Goal: Task Accomplishment & Management: Manage account settings

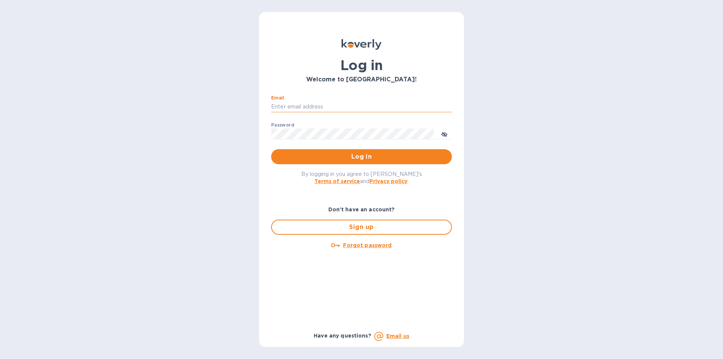
click at [283, 107] on input "Email" at bounding box center [361, 106] width 181 height 11
type input "Jon@bloostone.com"
click at [271, 149] on button "Log in" at bounding box center [361, 156] width 181 height 15
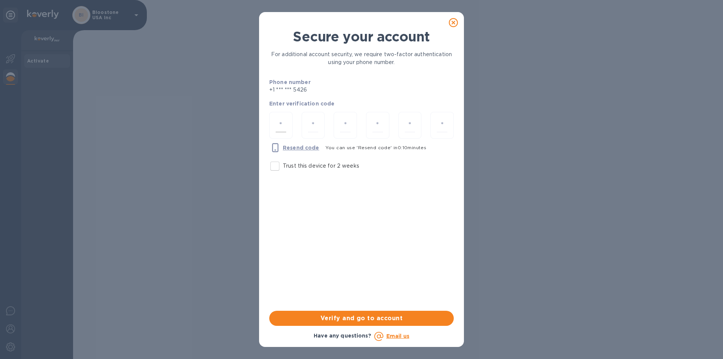
click at [282, 120] on input "number" at bounding box center [281, 125] width 11 height 14
type input "7"
type input "0"
type input "8"
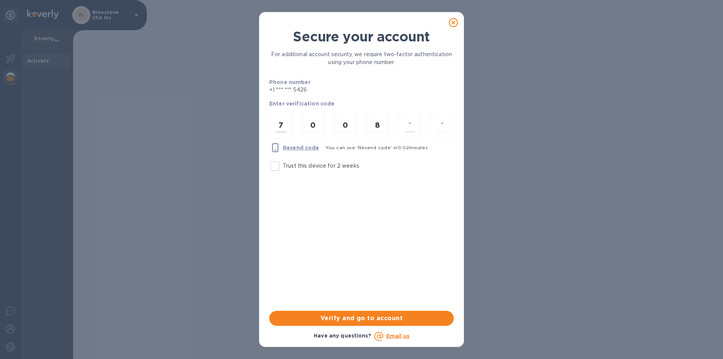
type input "5"
type input "2"
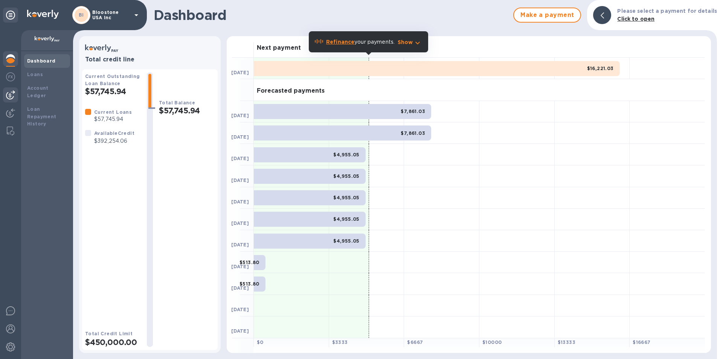
click at [15, 95] on div at bounding box center [10, 94] width 15 height 15
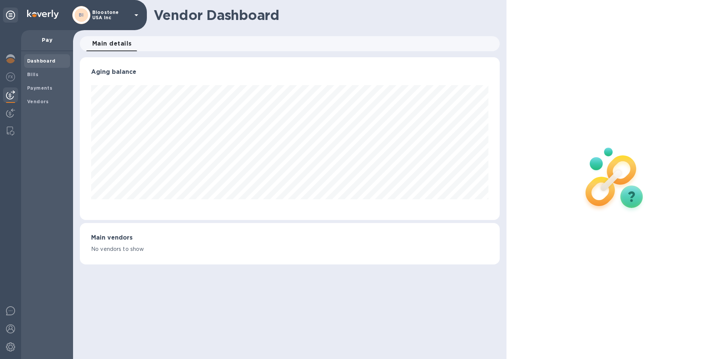
scroll to position [163, 420]
click at [47, 41] on p "Pay" at bounding box center [47, 40] width 40 height 8
click at [102, 16] on p "Bloostone USA Inc" at bounding box center [111, 15] width 38 height 11
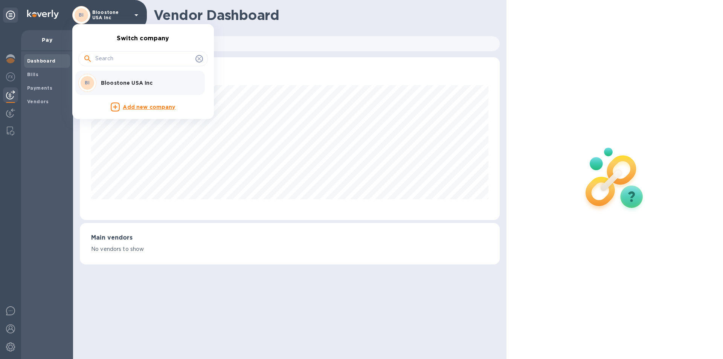
click at [47, 47] on div at bounding box center [361, 179] width 723 height 359
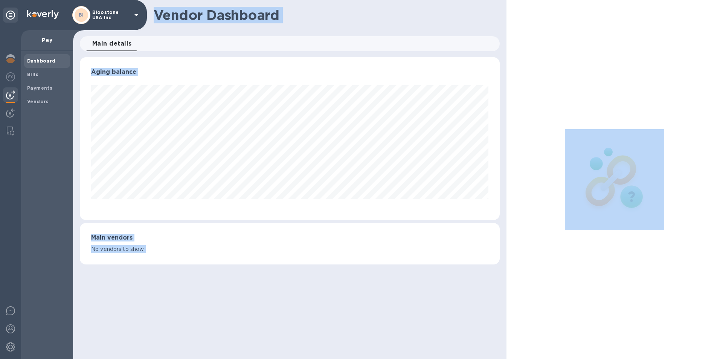
drag, startPoint x: 47, startPoint y: 47, endPoint x: 46, endPoint y: 63, distance: 15.9
click at [37, 73] on b "Bills" at bounding box center [32, 75] width 11 height 6
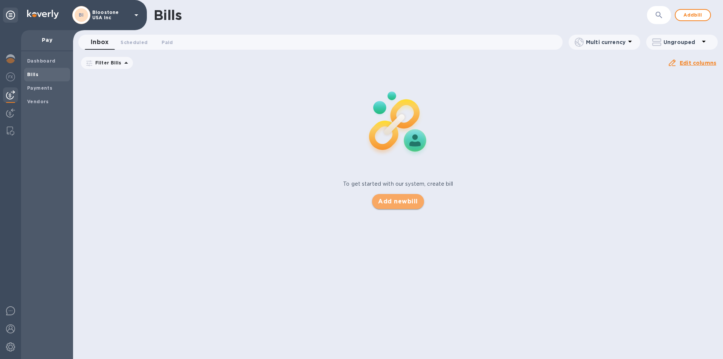
click at [392, 202] on span "Add new bill" at bounding box center [398, 201] width 40 height 9
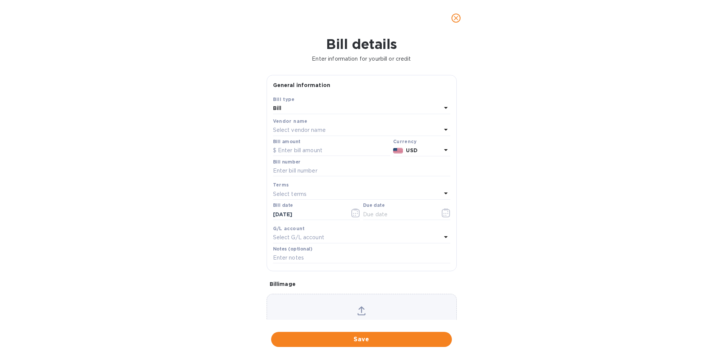
click at [328, 128] on div "Select vendor name" at bounding box center [357, 130] width 168 height 11
click at [487, 132] on div "Bill details Enter information for your bill or credit General information Save…" at bounding box center [361, 197] width 723 height 323
click at [456, 21] on icon "close" at bounding box center [456, 18] width 8 height 8
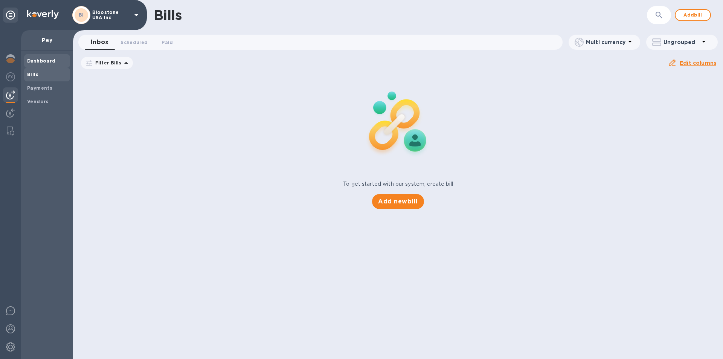
click at [49, 58] on span "Dashboard" at bounding box center [41, 61] width 29 height 8
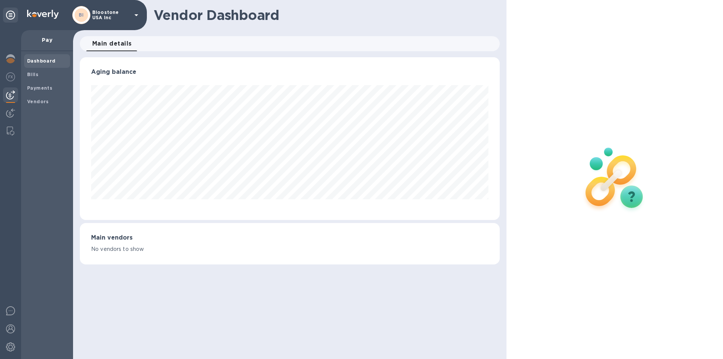
scroll to position [163, 420]
click at [43, 102] on b "Vendors" at bounding box center [38, 102] width 22 height 6
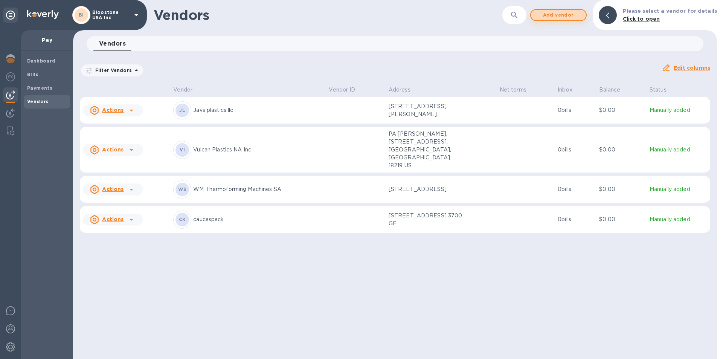
click at [567, 16] on span "Add vendor" at bounding box center [558, 15] width 43 height 9
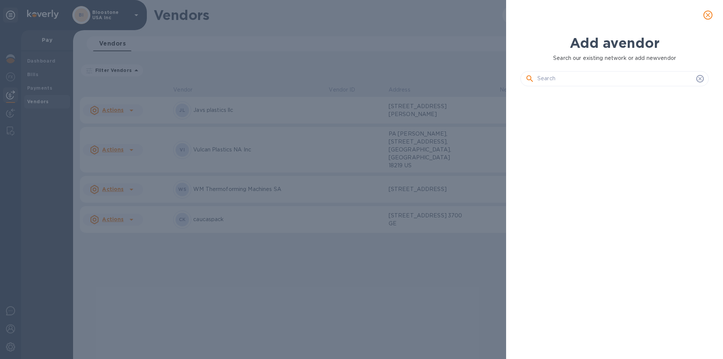
scroll to position [241, 191]
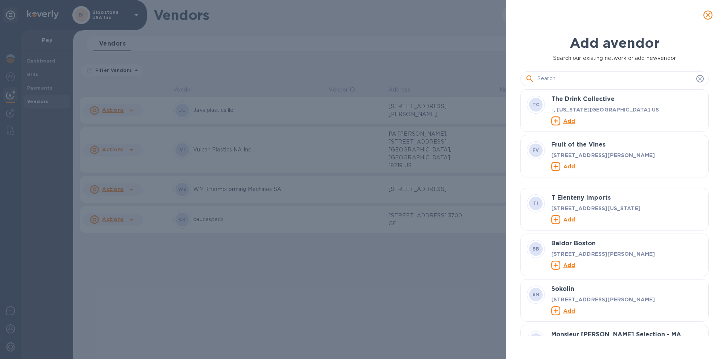
click at [561, 81] on input "text" at bounding box center [616, 78] width 156 height 11
paste input "QINGDAO"
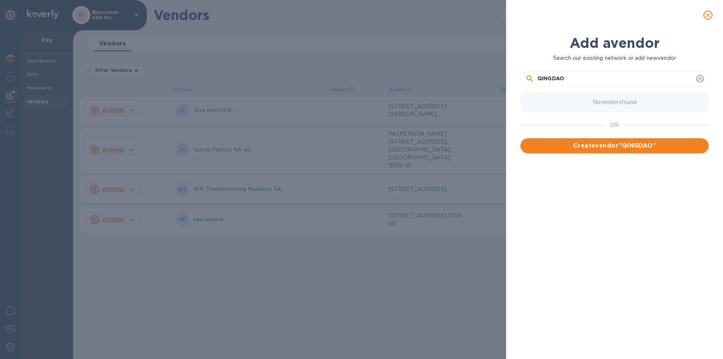
paste input "[PERSON_NAME]"
paste input "PACKAGING"
paste input "PRODUCTS"
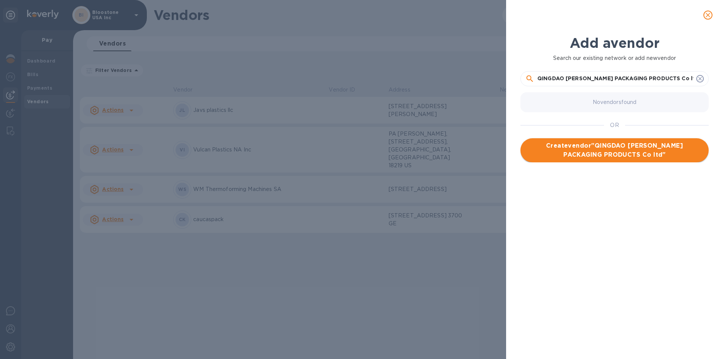
type input "QINGDAO [PERSON_NAME] PACKAGING PRODUCTS Co ltd"
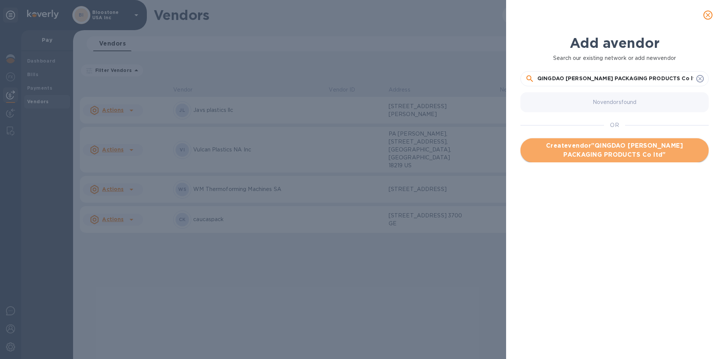
click at [647, 149] on span "Create vendor " QINGDAO [PERSON_NAME] PACKAGING PRODUCTS Co ltd "" at bounding box center [615, 150] width 176 height 18
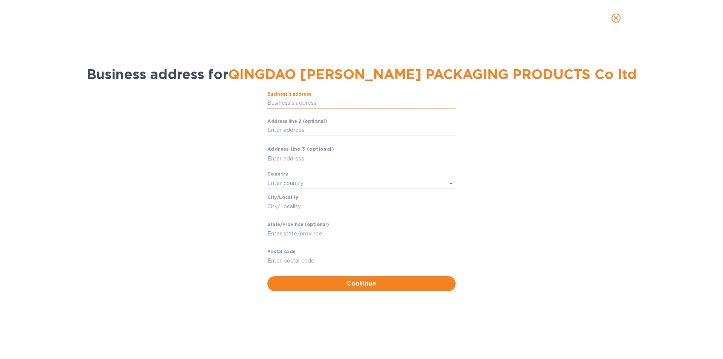
click at [322, 102] on input "Business’s аddress" at bounding box center [361, 103] width 188 height 11
paste input "Room"
type input "Room 602 Entrance 4 Building 15"
